Goal: Navigation & Orientation: Find specific page/section

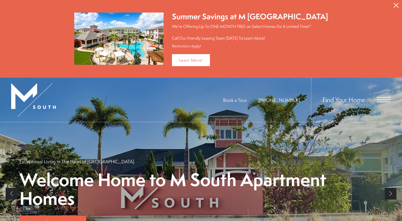
click at [395, 6] on icon "Close Alert" at bounding box center [395, 5] width 5 height 5
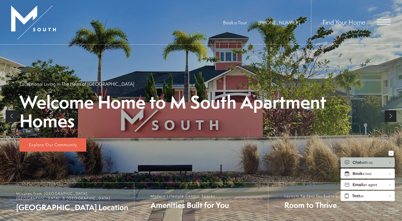
click at [383, 21] on span "Open Menu" at bounding box center [384, 22] width 14 height 5
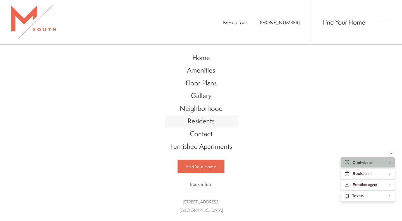
click at [198, 121] on span "Residents" at bounding box center [200, 120] width 27 height 9
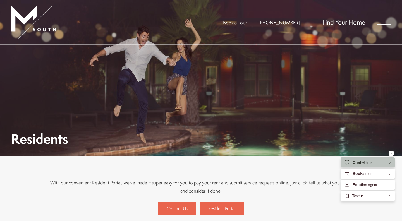
scroll to position [61, 0]
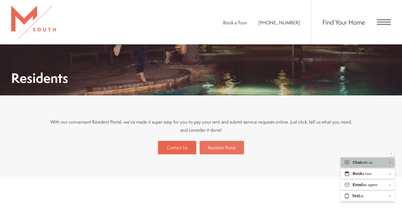
click at [206, 147] on link "Resident Portal" at bounding box center [221, 147] width 44 height 13
click at [214, 144] on link "Resident Portal" at bounding box center [221, 147] width 44 height 13
